Goal: Information Seeking & Learning: Learn about a topic

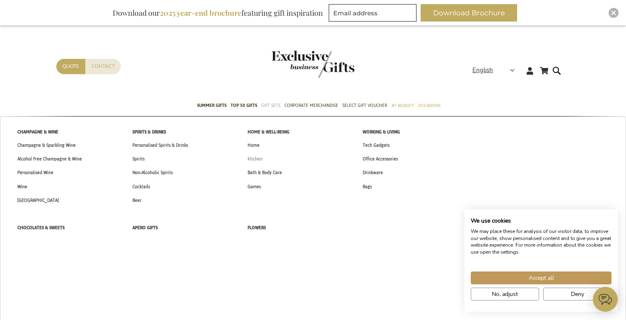
click at [258, 156] on span "Kitchen" at bounding box center [255, 158] width 15 height 9
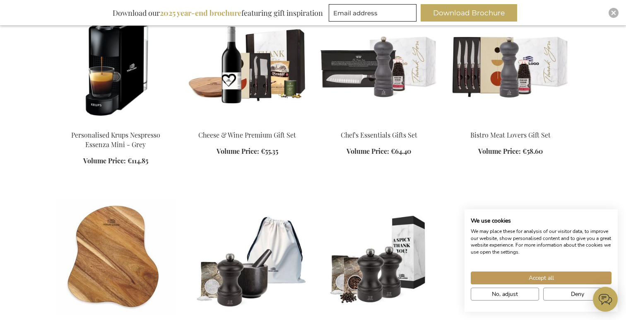
scroll to position [754, 0]
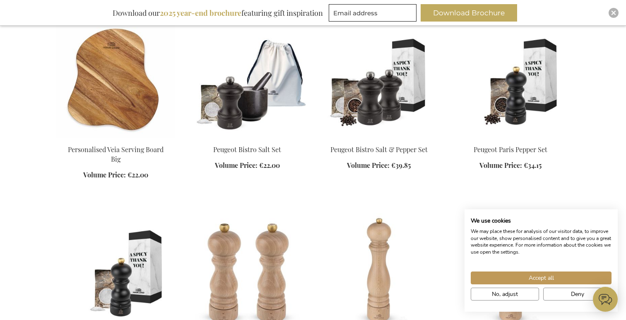
scroll to position [902, 0]
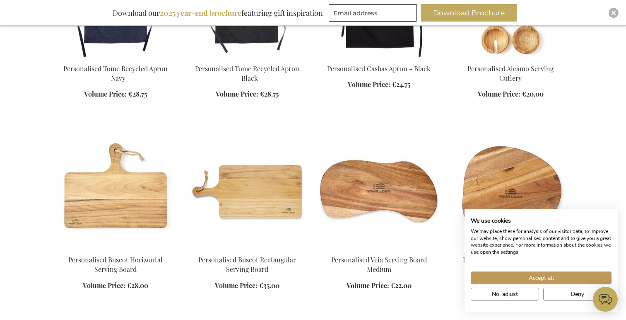
scroll to position [1587, 0]
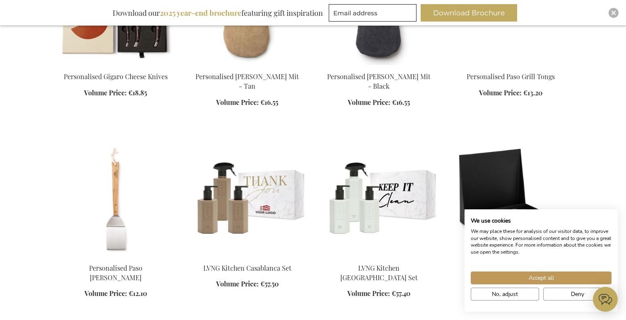
scroll to position [2110, 0]
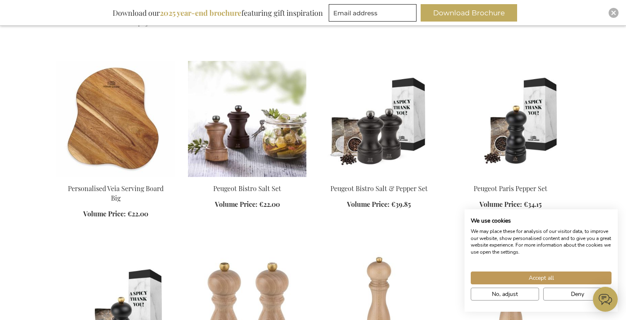
scroll to position [850, 0]
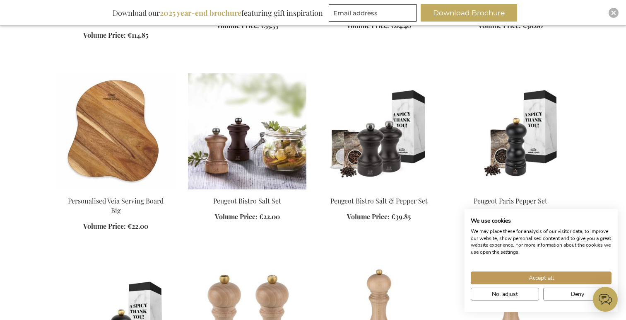
click at [276, 137] on img at bounding box center [247, 131] width 118 height 116
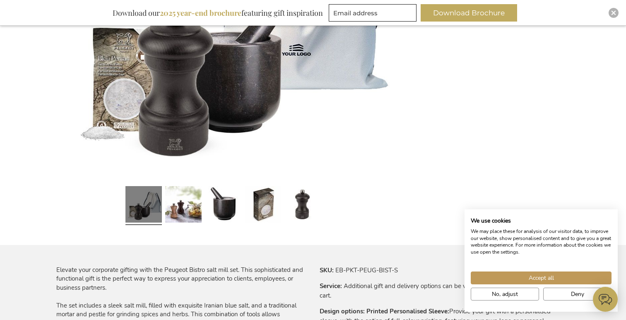
scroll to position [298, 0]
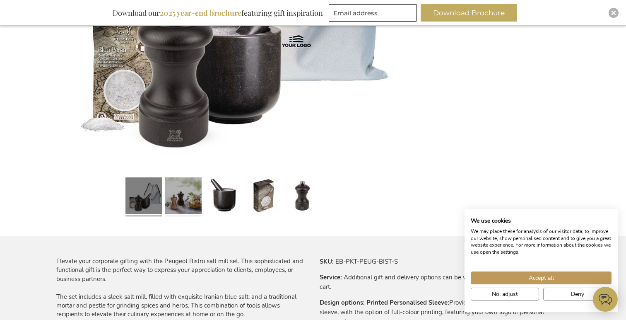
click at [189, 206] on link at bounding box center [183, 197] width 36 height 46
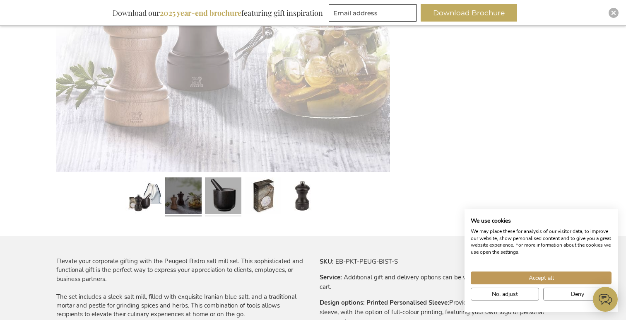
click at [217, 206] on link at bounding box center [223, 197] width 36 height 46
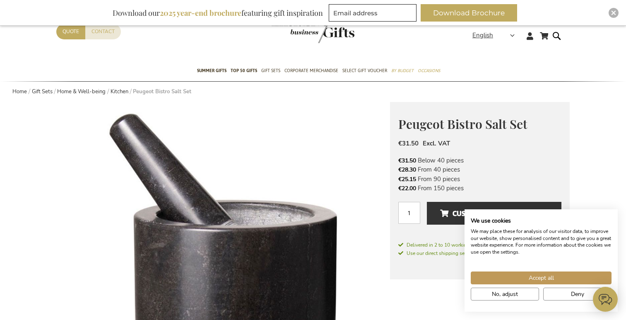
scroll to position [0, 0]
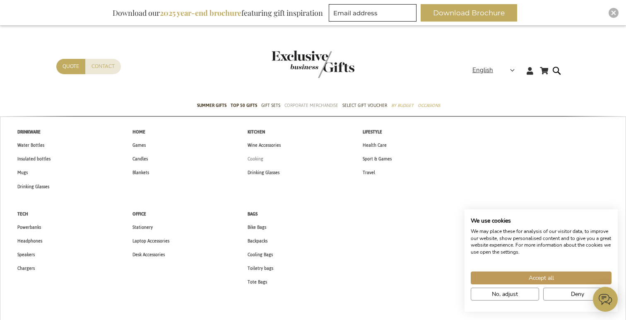
click at [256, 160] on span "Cooking" at bounding box center [256, 158] width 16 height 9
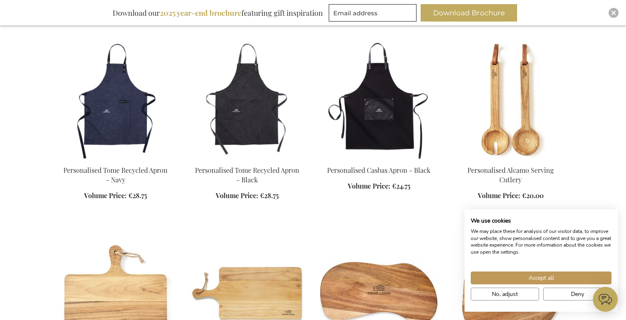
scroll to position [1167, 0]
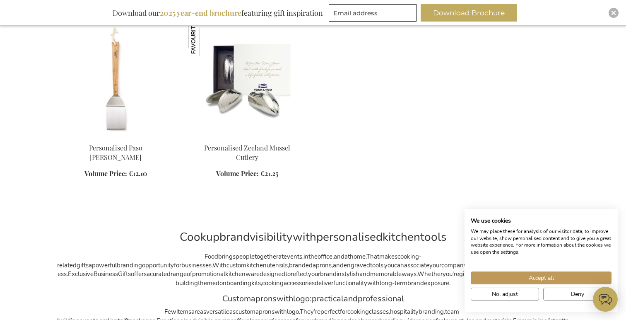
scroll to position [1835, 0]
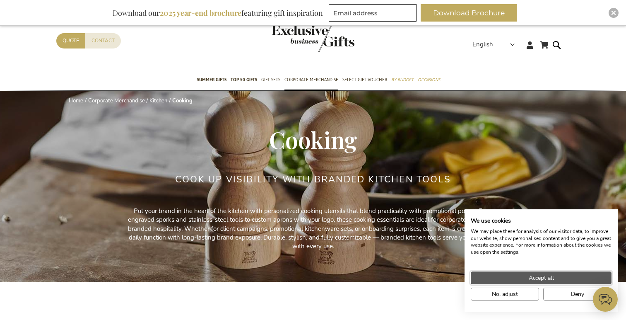
click at [523, 280] on button "Accept all" at bounding box center [541, 277] width 141 height 13
